Goal: Information Seeking & Learning: Check status

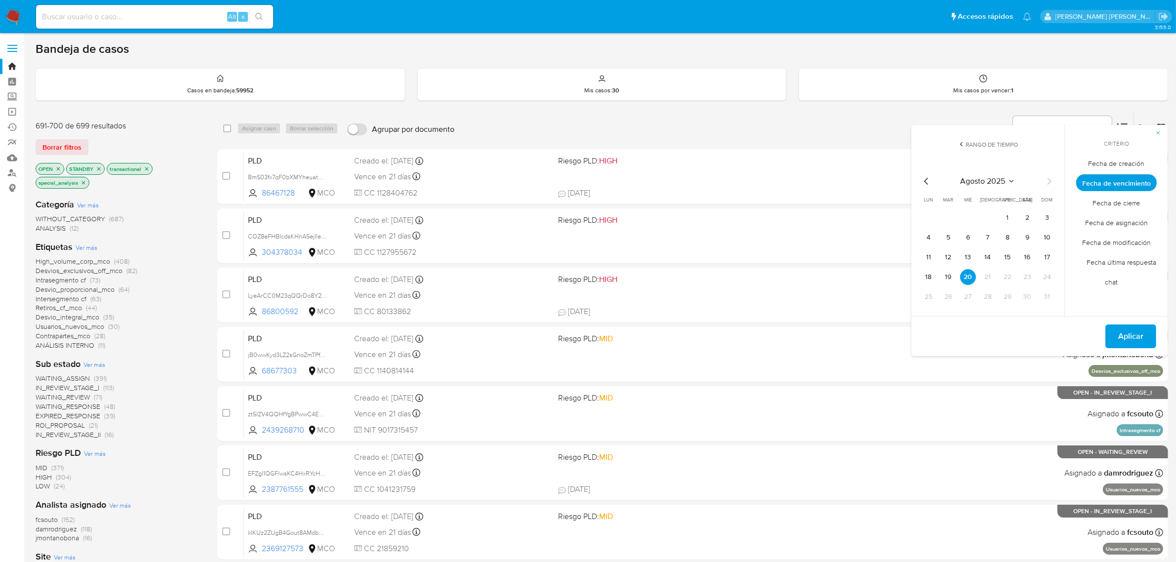
click at [60, 166] on icon "close-filter" at bounding box center [58, 169] width 6 height 6
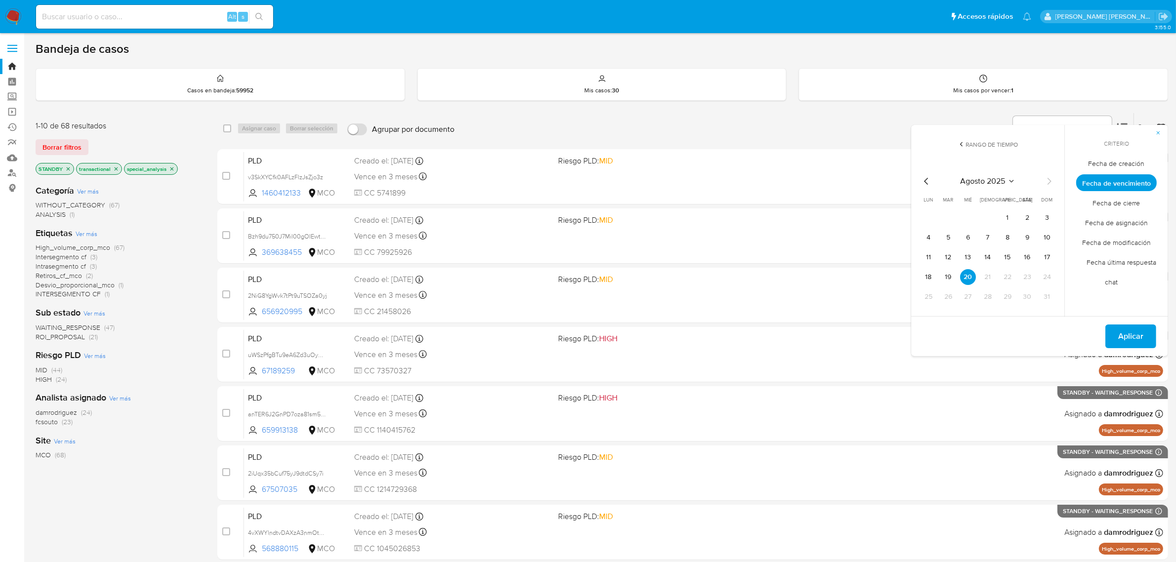
click at [67, 169] on icon "close-filter" at bounding box center [68, 169] width 6 height 6
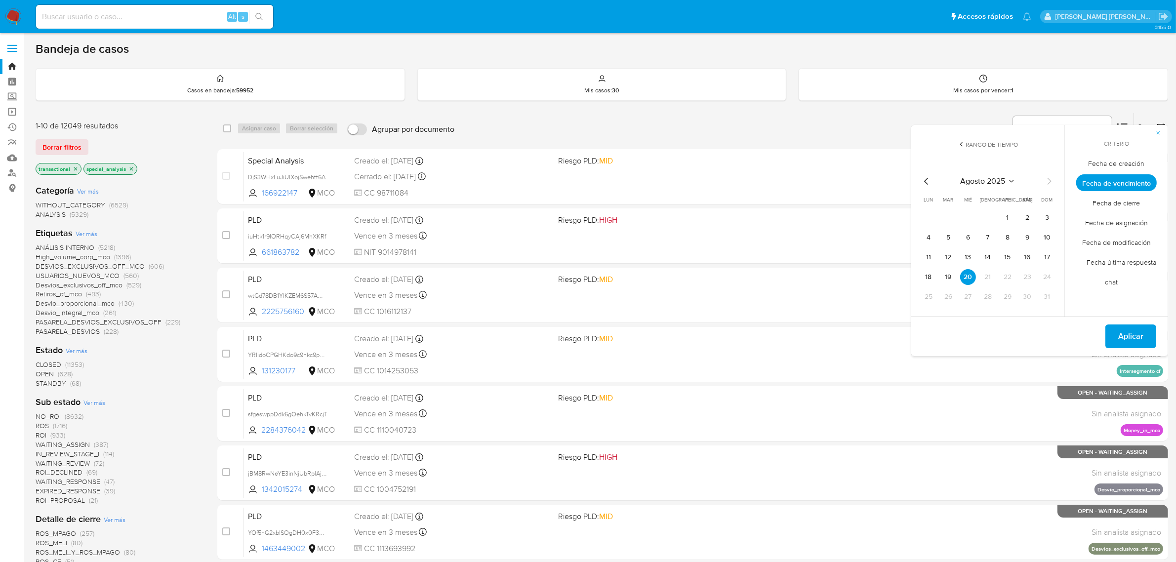
click at [75, 169] on icon "close-filter" at bounding box center [76, 169] width 6 height 6
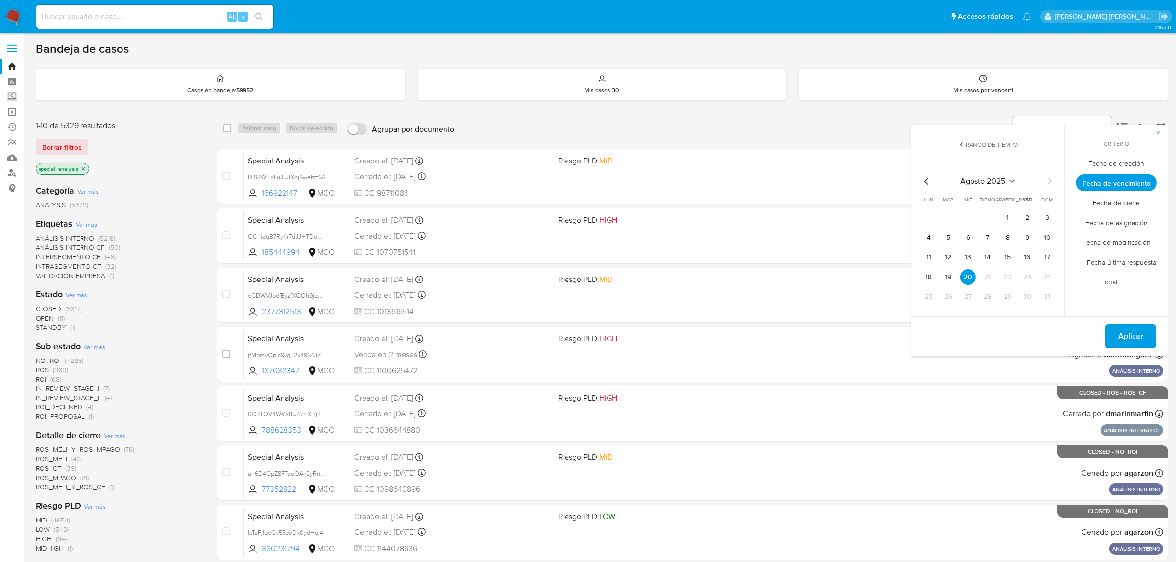
click at [82, 169] on icon "close-filter" at bounding box center [84, 169] width 6 height 6
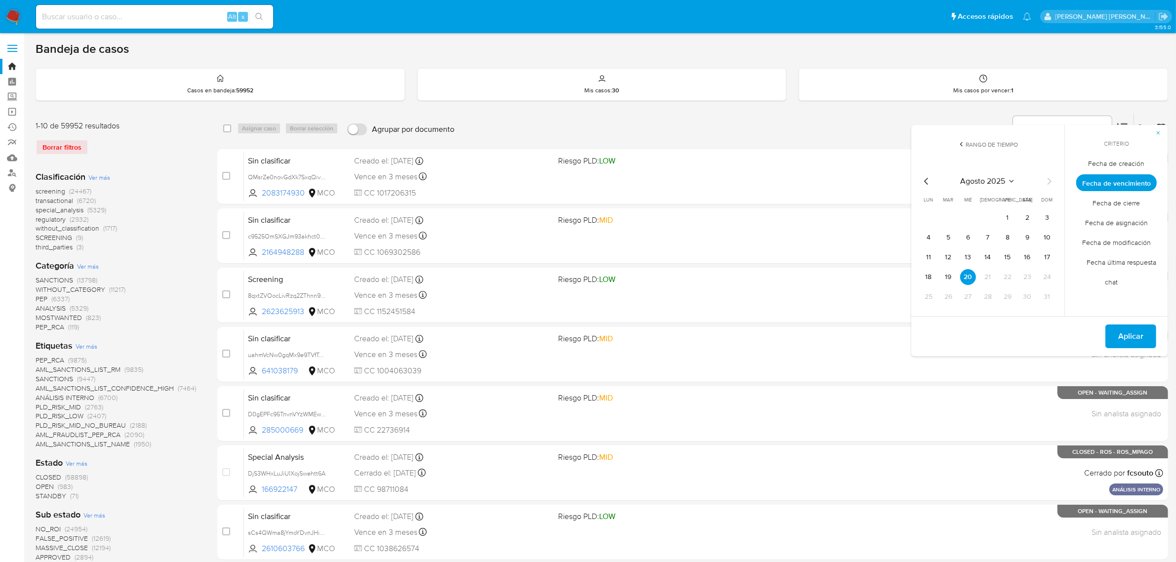
click at [56, 474] on span "CLOSED" at bounding box center [49, 477] width 26 height 10
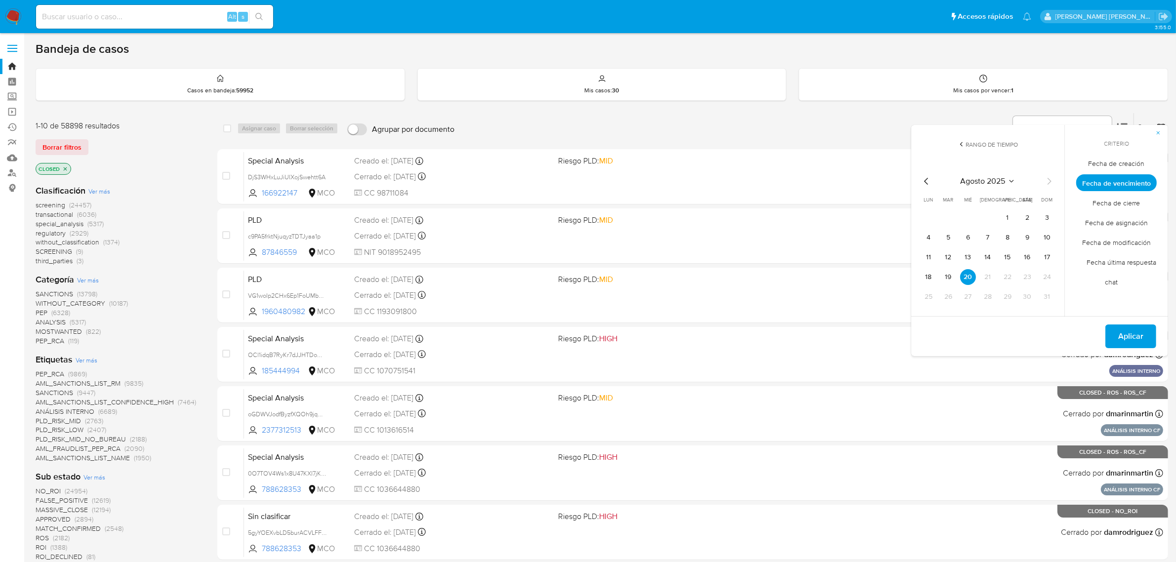
click at [1122, 201] on span "Fecha de cierre" at bounding box center [1117, 203] width 68 height 20
click at [968, 255] on button "13" at bounding box center [968, 257] width 16 height 16
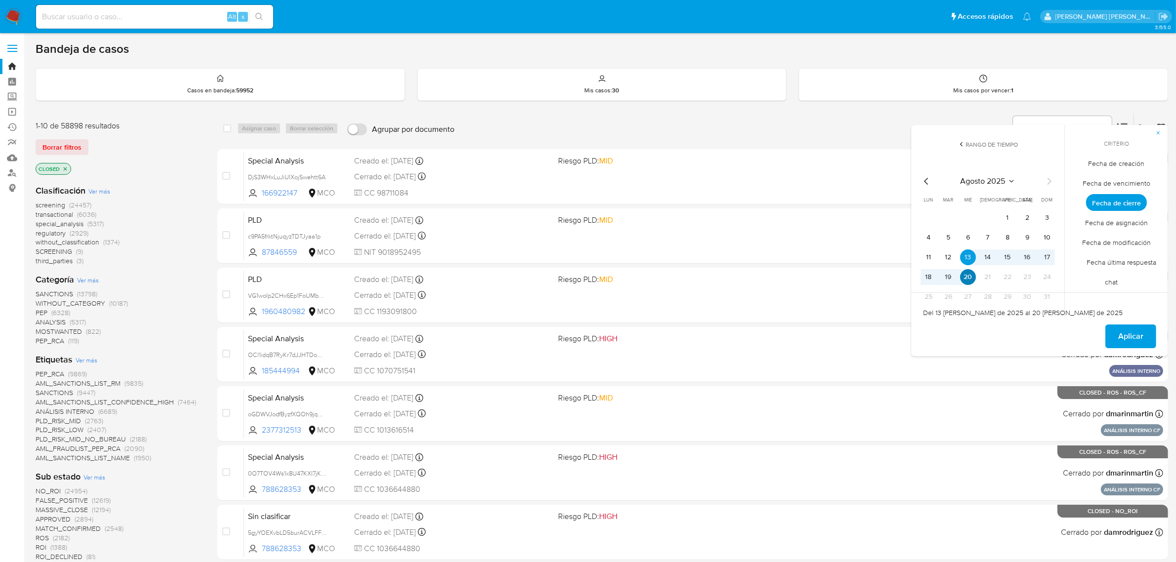
click at [971, 275] on button "20" at bounding box center [968, 277] width 16 height 16
click at [974, 256] on button "13" at bounding box center [968, 257] width 16 height 16
click at [987, 255] on button "14" at bounding box center [988, 257] width 16 height 16
drag, startPoint x: 963, startPoint y: 280, endPoint x: 971, endPoint y: 278, distance: 8.3
click at [964, 279] on button "20" at bounding box center [968, 277] width 16 height 16
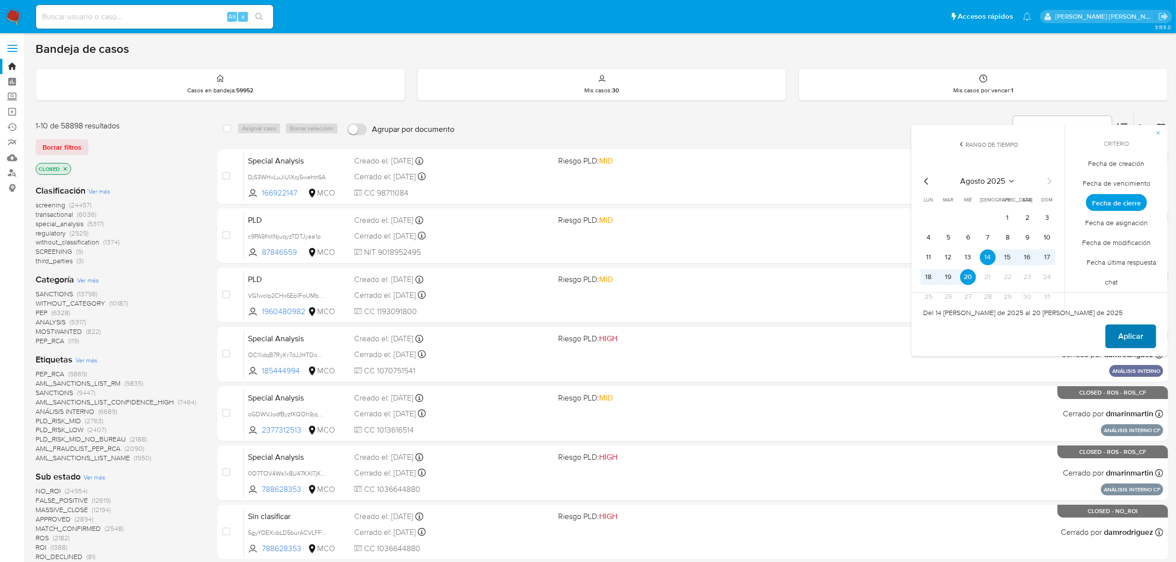
click at [1124, 334] on span "Aplicar" at bounding box center [1130, 337] width 25 height 22
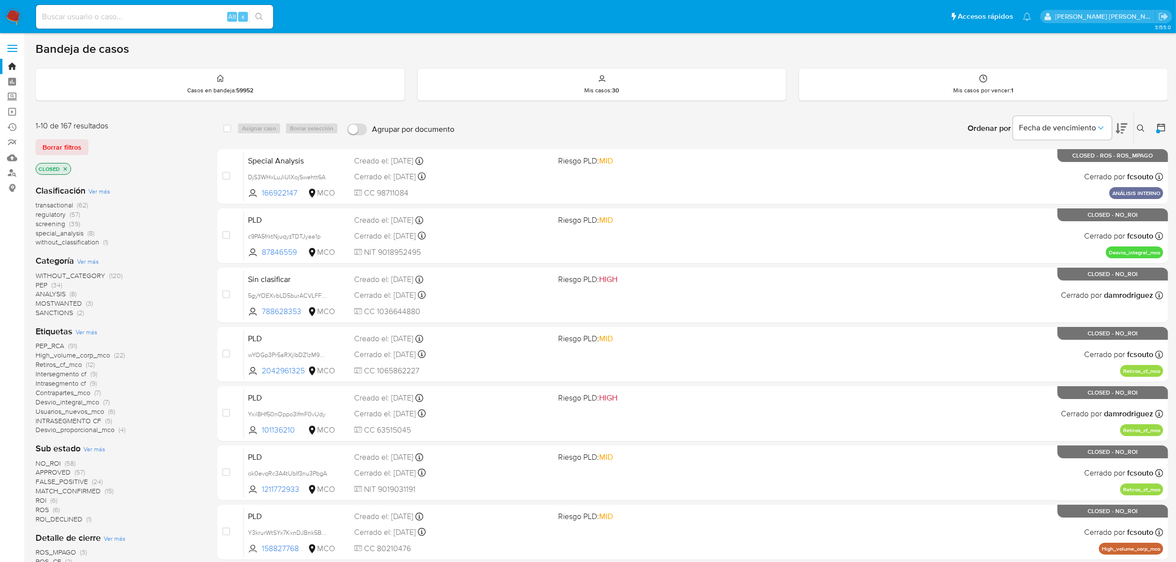
click at [80, 260] on span "Ver más" at bounding box center [88, 261] width 22 height 9
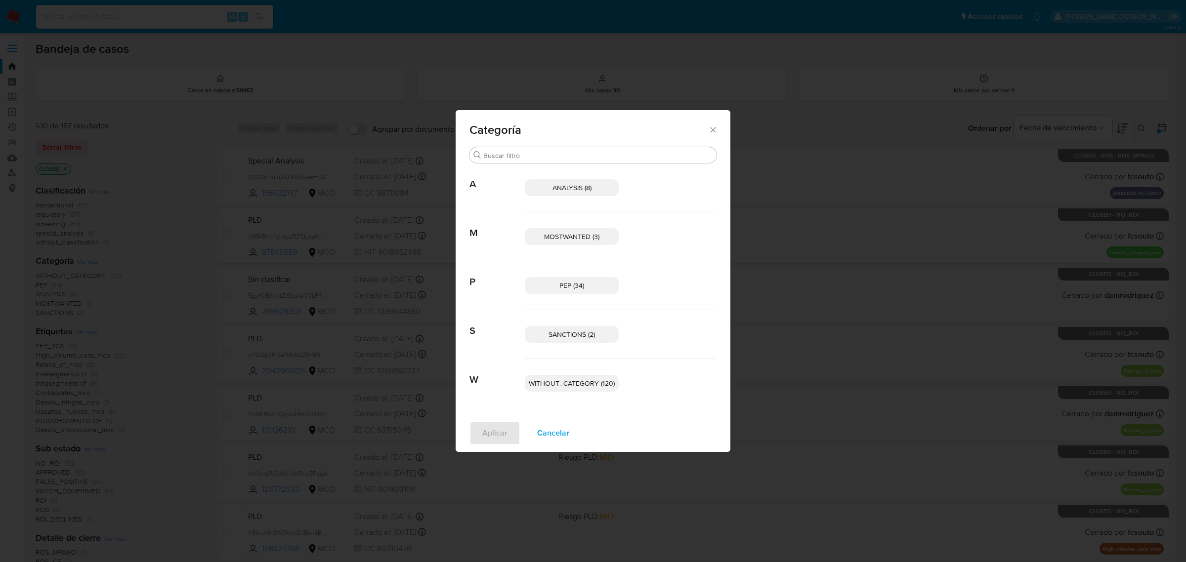
click at [546, 436] on span "Cancelar" at bounding box center [553, 433] width 32 height 22
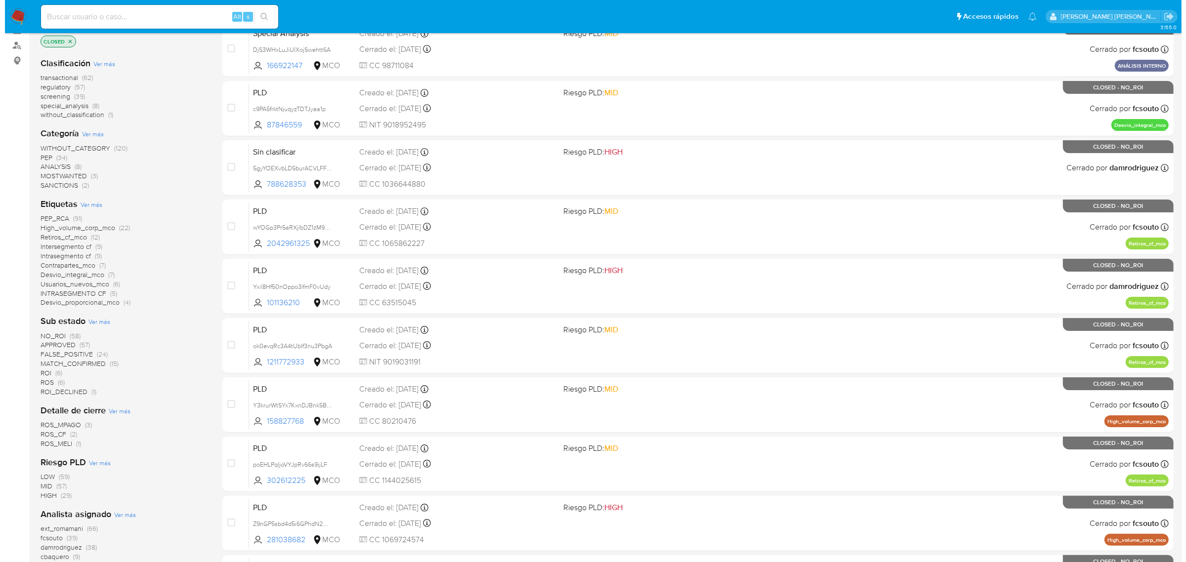
scroll to position [126, 0]
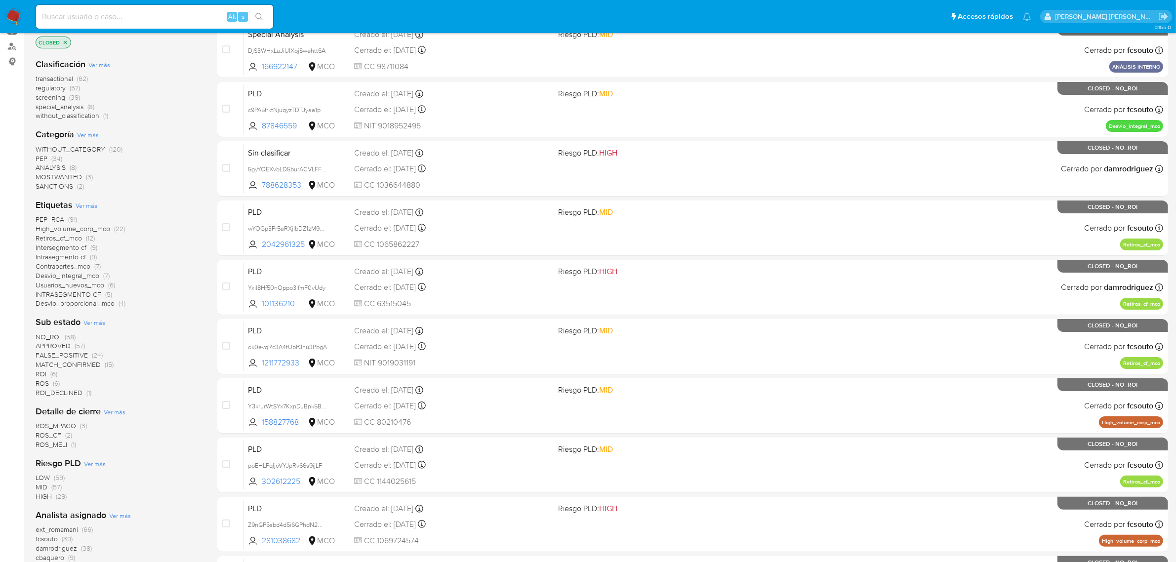
click at [90, 201] on div "Etiquetas Ver más PEP_RCA (91) High_volume_corp_mco (22) Retiros_cf_mco (12) In…" at bounding box center [119, 253] width 166 height 109
click at [90, 206] on span "Ver más" at bounding box center [87, 205] width 22 height 9
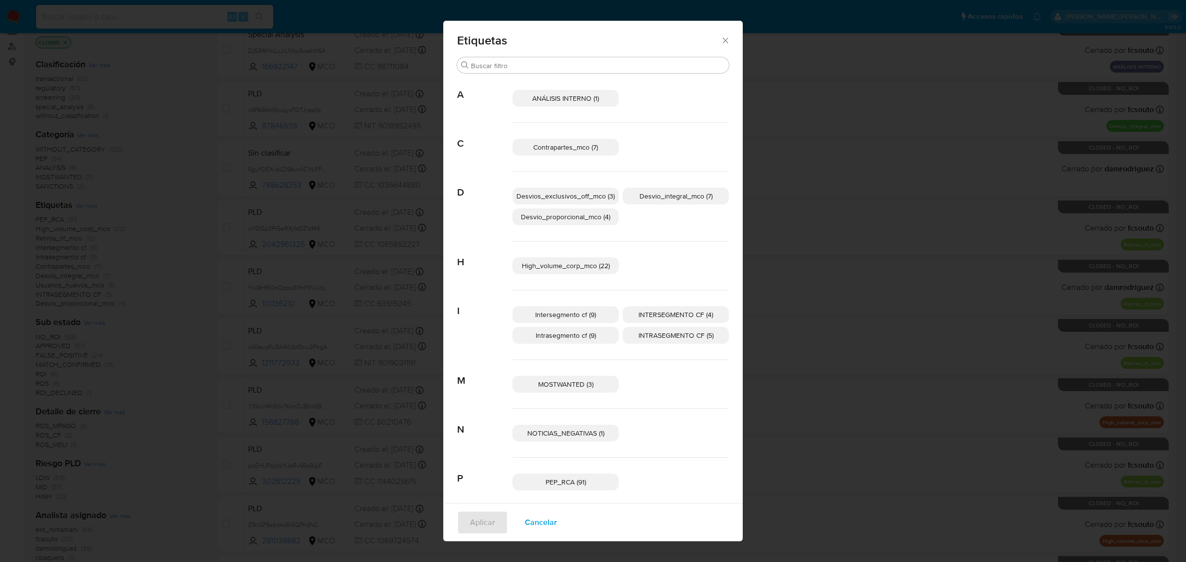
click at [567, 379] on span "MOSTWANTED (3)" at bounding box center [565, 384] width 55 height 10
click at [581, 433] on span "NOTICIAS_NEGATIVAS (1)" at bounding box center [565, 433] width 77 height 10
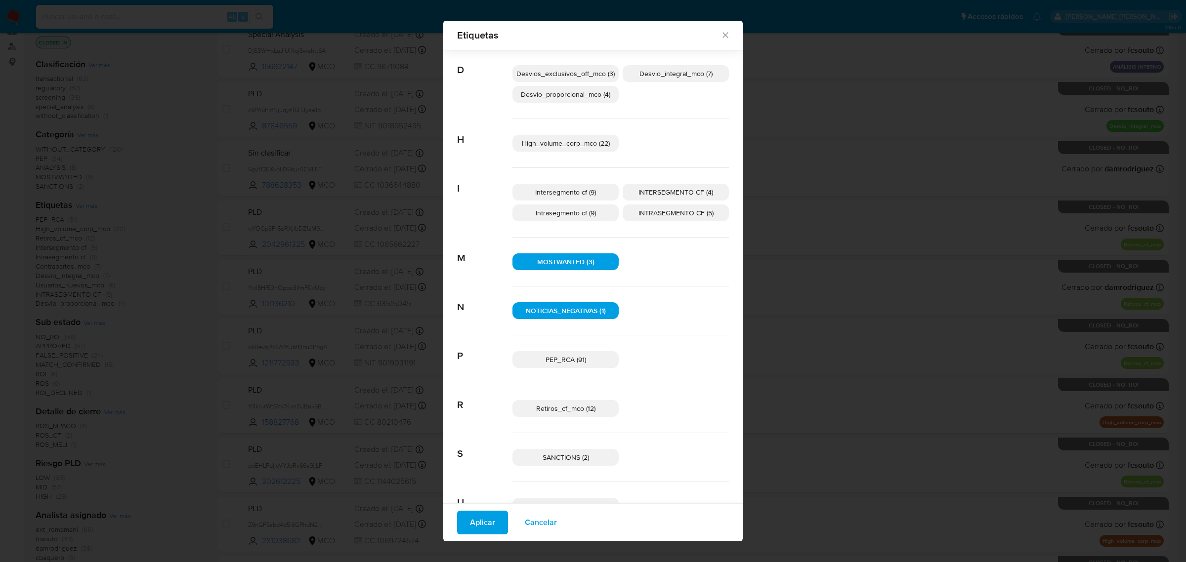
scroll to position [116, 0]
click at [576, 346] on div "PEP_RCA (91)" at bounding box center [620, 358] width 216 height 49
click at [570, 356] on span "PEP_RCA (91)" at bounding box center [565, 359] width 41 height 10
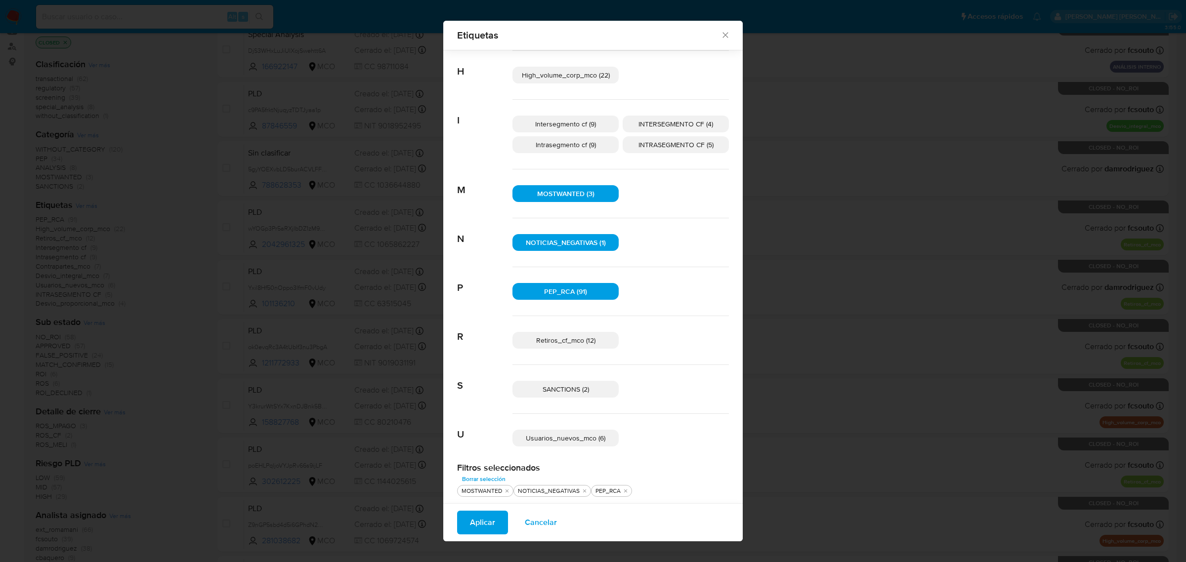
scroll to position [184, 0]
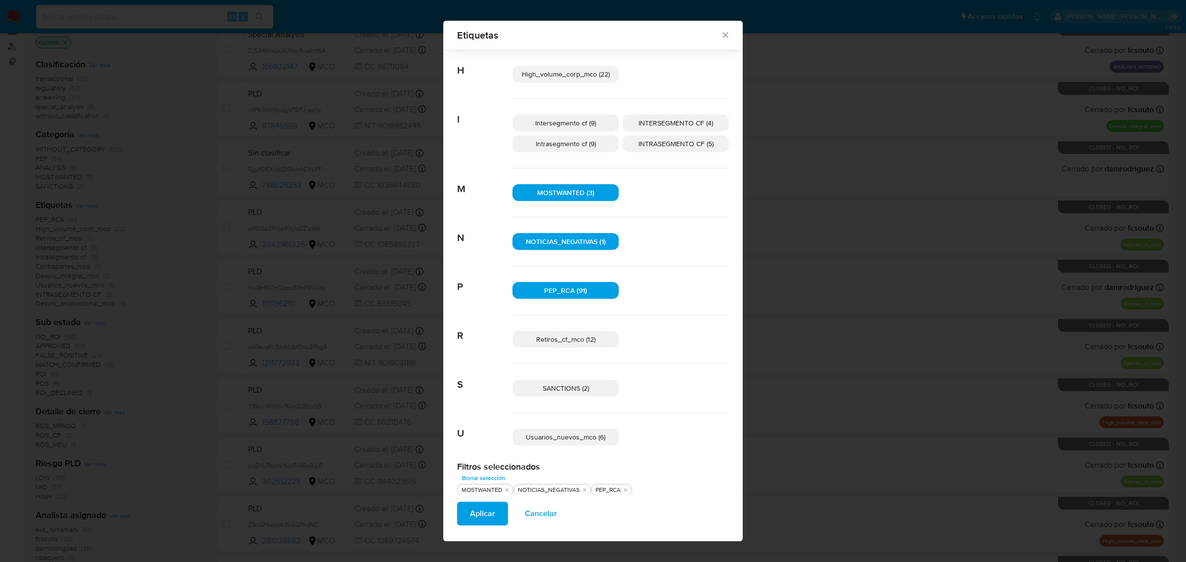
click at [583, 389] on span "SANCTIONS (2)" at bounding box center [565, 388] width 46 height 10
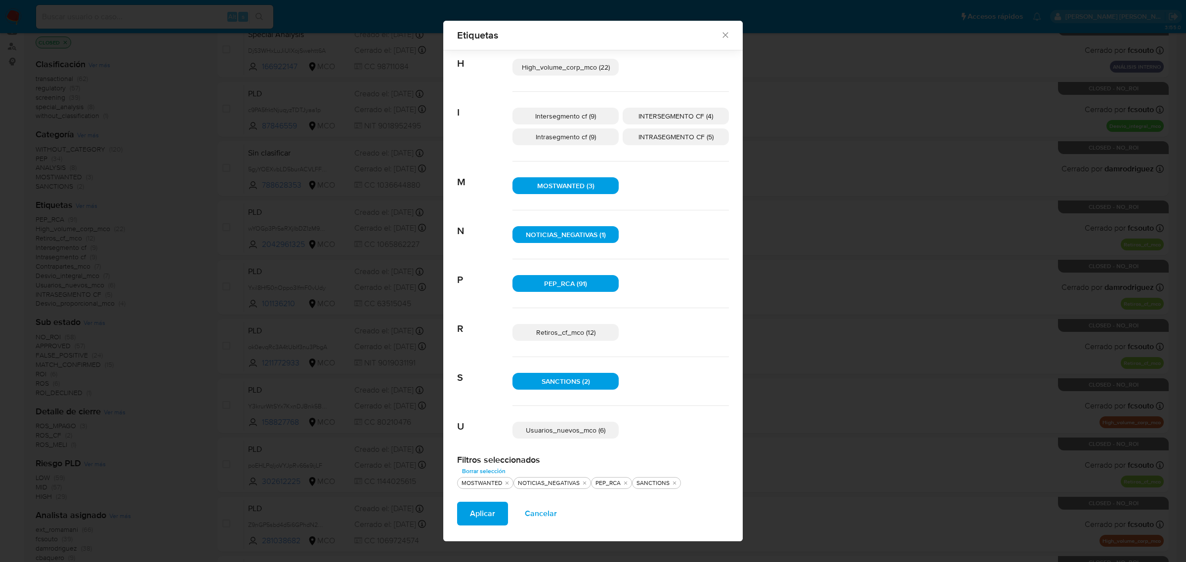
scroll to position [193, 0]
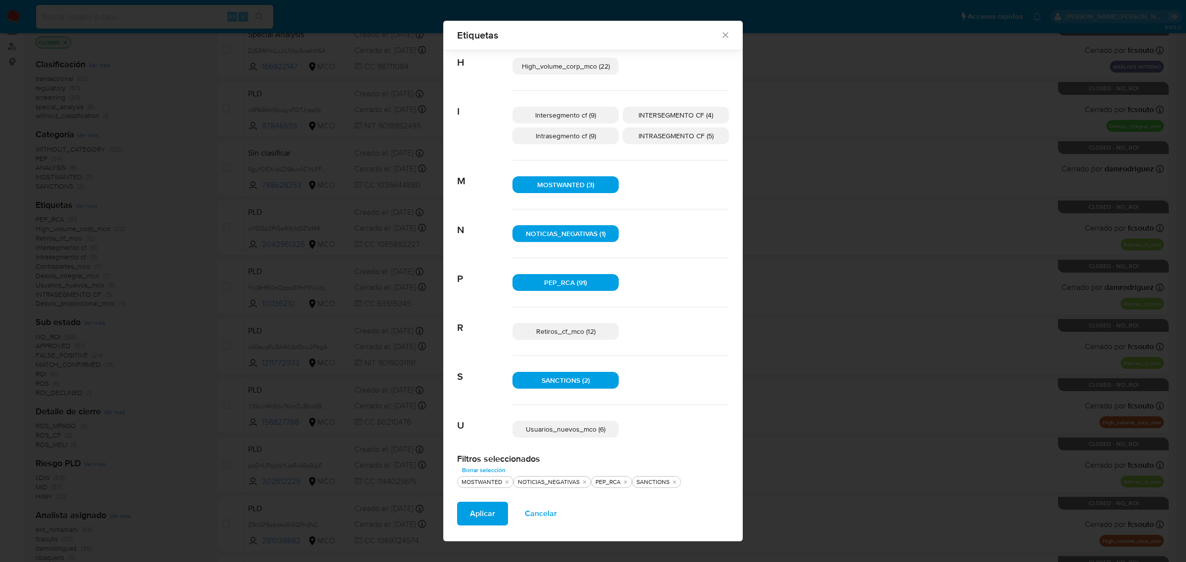
click at [487, 508] on span "Aplicar" at bounding box center [482, 514] width 25 height 22
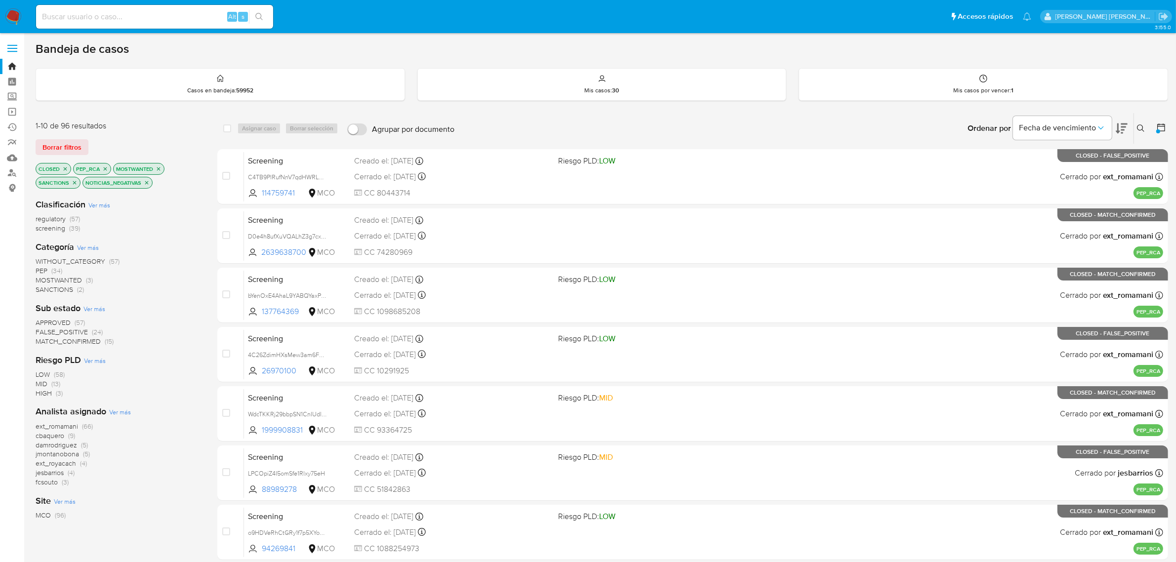
click at [105, 168] on icon "close-filter" at bounding box center [105, 169] width 6 height 6
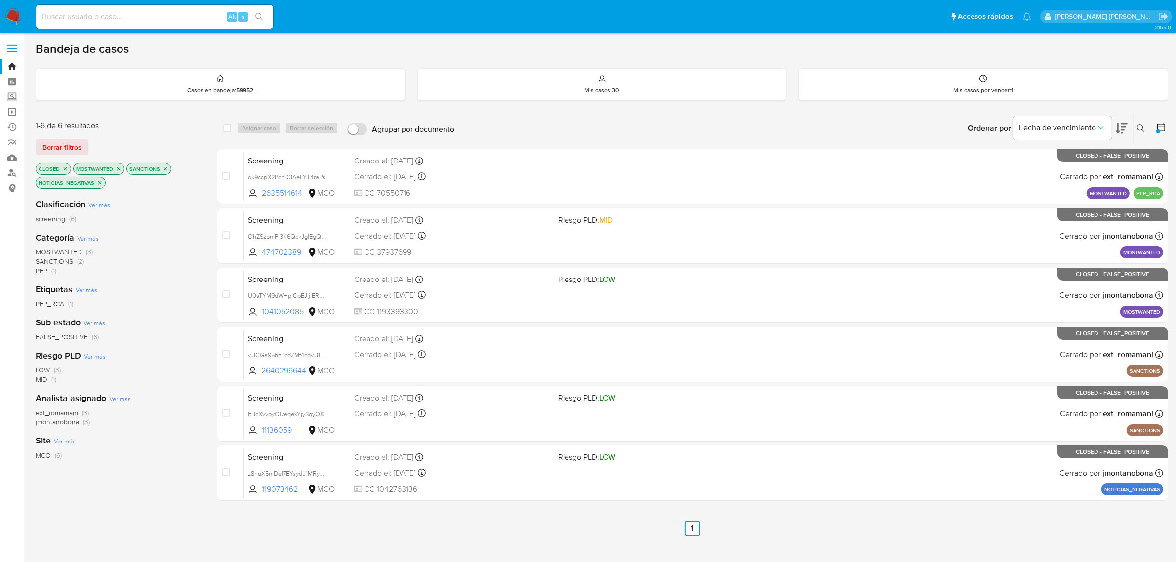
click at [65, 167] on icon "close-filter" at bounding box center [65, 169] width 6 height 6
click at [84, 164] on p "MOSTWANTED" at bounding box center [61, 169] width 50 height 11
click at [80, 166] on p "MOSTWANTED" at bounding box center [61, 169] width 50 height 11
click at [80, 166] on icon "close-filter" at bounding box center [81, 169] width 6 height 6
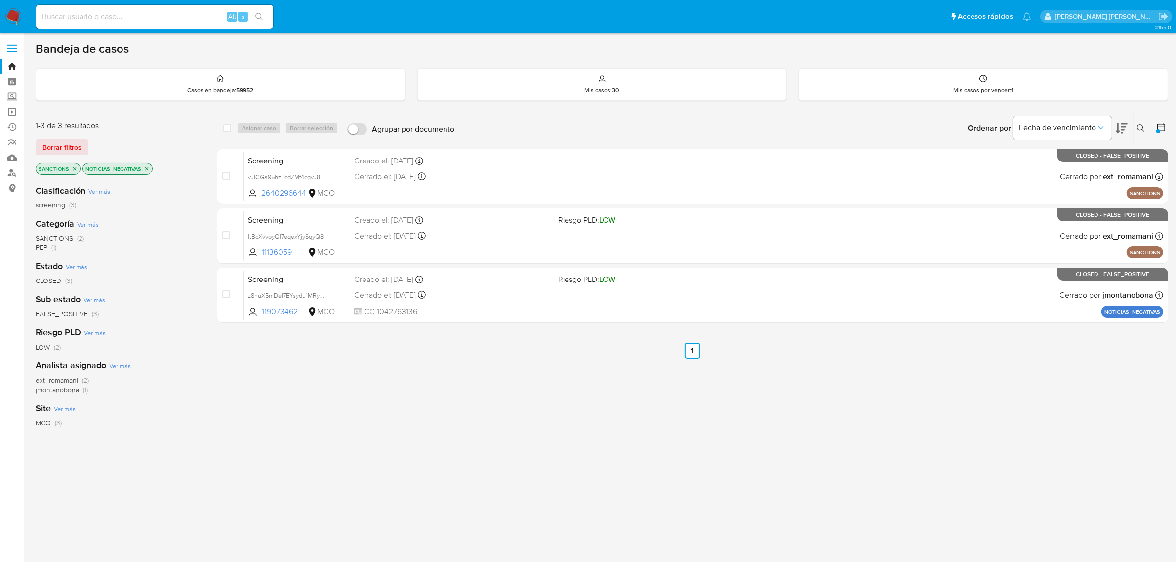
click at [72, 169] on icon "close-filter" at bounding box center [75, 169] width 6 height 6
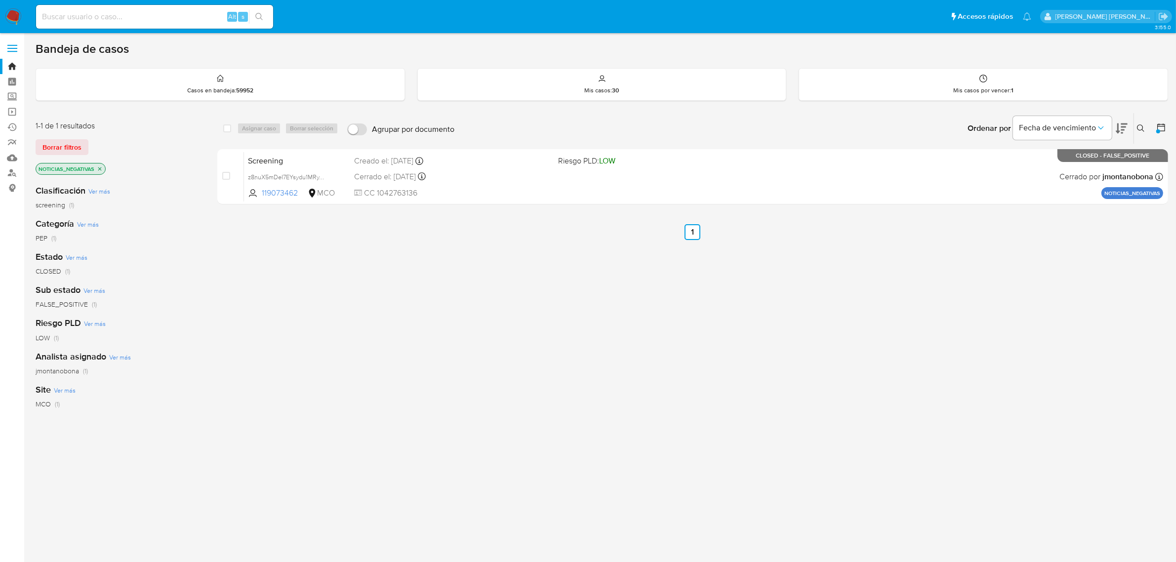
click at [99, 168] on icon "close-filter" at bounding box center [100, 169] width 6 height 6
